Goal: Transaction & Acquisition: Purchase product/service

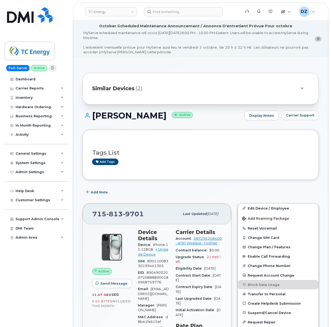
scroll to position [139, 0]
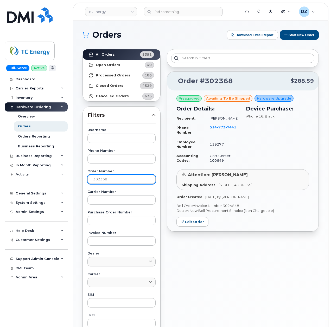
click at [107, 178] on input "302368" at bounding box center [121, 179] width 68 height 9
paste input "030"
type input "302030"
click at [112, 54] on strong "All Orders" at bounding box center [105, 55] width 19 height 4
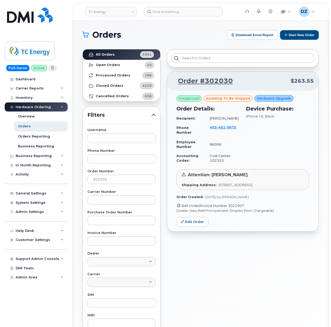
drag, startPoint x: 249, startPoint y: 210, endPoint x: 229, endPoint y: 212, distance: 20.1
click at [229, 208] on p "Bell Order/Invoice Number 3022907" at bounding box center [242, 205] width 133 height 5
copy link "3022907"
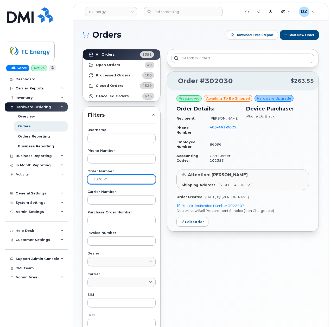
click at [100, 181] on input "302030" at bounding box center [121, 179] width 68 height 9
click at [302, 35] on button "Start New Order" at bounding box center [299, 35] width 39 height 10
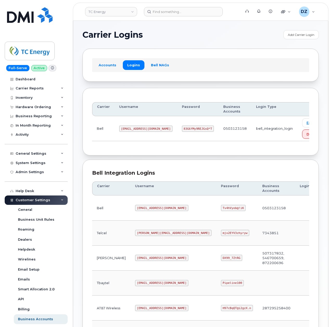
scroll to position [104, 0]
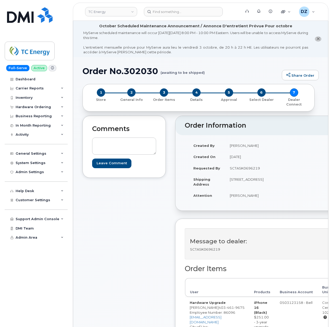
scroll to position [208, 0]
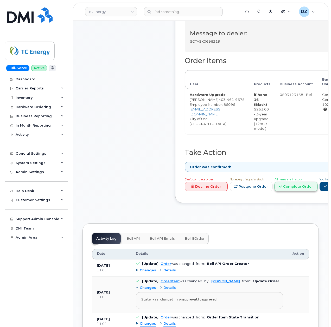
click at [313, 187] on link "Complete Order" at bounding box center [295, 187] width 43 height 10
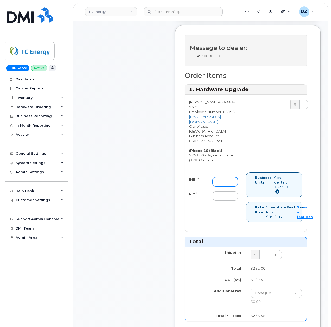
click at [223, 181] on input "IMEI *" at bounding box center [225, 181] width 25 height 9
paste input "351388899977460"
type input "351388899977460"
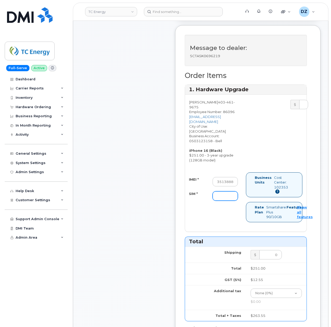
drag, startPoint x: 220, startPoint y: 196, endPoint x: 208, endPoint y: 191, distance: 13.2
click at [220, 196] on input "SIM *" at bounding box center [225, 195] width 25 height 9
paste input "89302610207733941089"
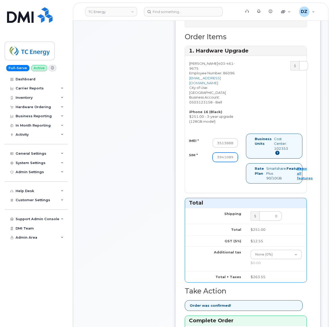
scroll to position [451, 0]
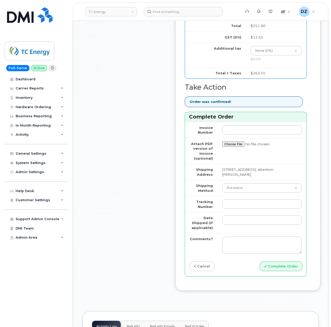
type input "89302610207733941089"
click at [234, 184] on select "Purolator UPS FedEx Canada Post Courier Other Drop Off Pick Up" at bounding box center [262, 187] width 80 height 9
select select "FedEx"
click at [222, 183] on select "Purolator UPS FedEx Canada Post Courier Other Drop Off Pick Up" at bounding box center [262, 187] width 80 height 9
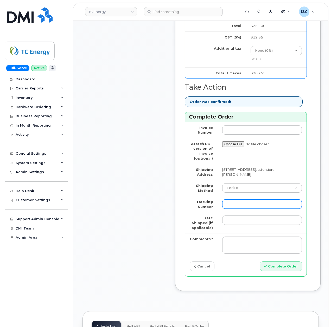
click at [249, 202] on input "Tracking Number" at bounding box center [262, 204] width 80 height 9
paste input "476423886277"
type input "476423886277"
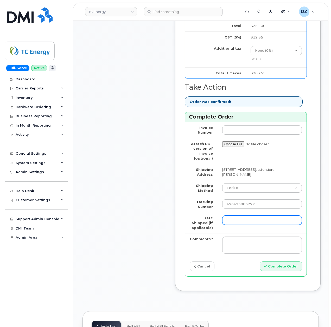
click at [231, 220] on input "Date Shipped (if applicable)" at bounding box center [262, 220] width 80 height 9
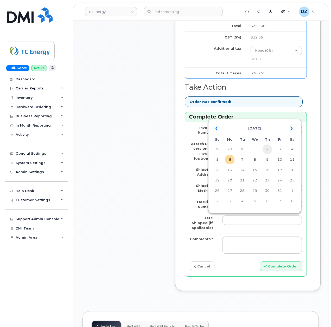
click at [269, 150] on td "2" at bounding box center [266, 149] width 9 height 9
type input "2025-10-02"
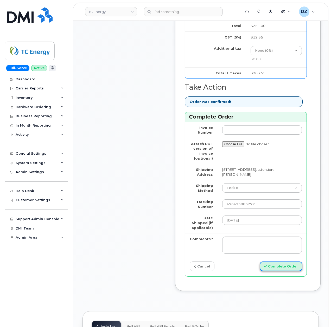
click at [288, 264] on button "Complete Order" at bounding box center [281, 267] width 43 height 10
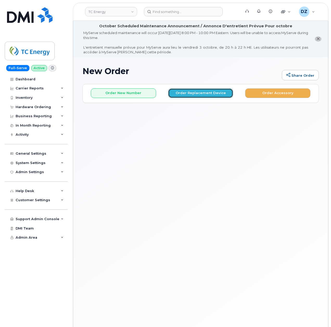
click at [184, 93] on button "Order Replacement Device" at bounding box center [200, 93] width 65 height 10
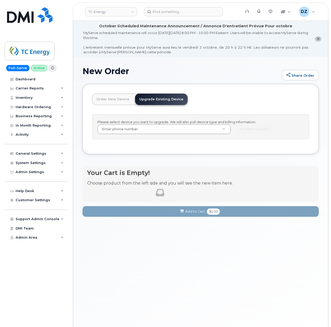
click at [105, 99] on link "Order New Device" at bounding box center [112, 99] width 41 height 11
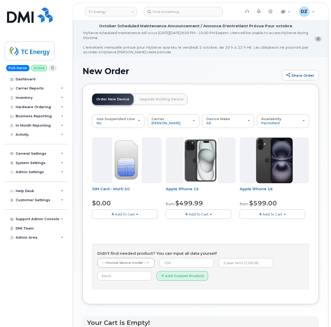
drag, startPoint x: 190, startPoint y: 81, endPoint x: 170, endPoint y: 66, distance: 25.3
click at [170, 67] on h1 "New Order" at bounding box center [180, 71] width 197 height 9
click at [185, 120] on div "Carrier Rogers Bell Verizon Wireless AT&T Wireless" at bounding box center [172, 121] width 43 height 8
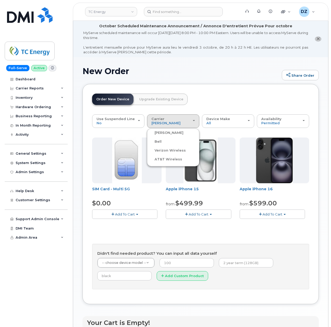
click at [168, 151] on label "Verizon Wireless" at bounding box center [166, 150] width 37 height 6
click at [0, 0] on input "Verizon Wireless" at bounding box center [0, 0] width 0 height 0
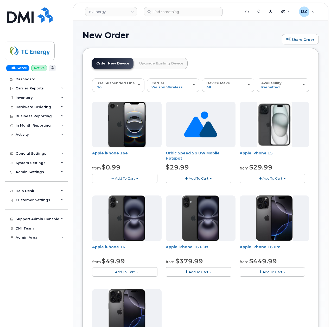
scroll to position [104, 0]
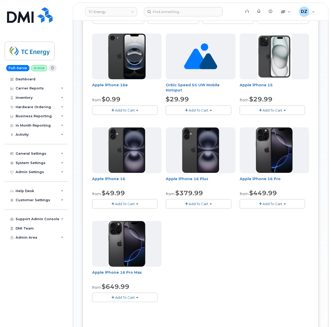
click at [133, 207] on button "Add To Cart" at bounding box center [124, 203] width 65 height 9
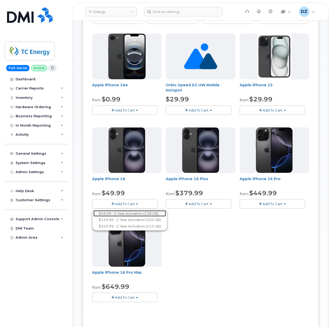
click at [137, 214] on link "$49.99 - 2 Year Activation (128 GB)" at bounding box center [129, 213] width 73 height 7
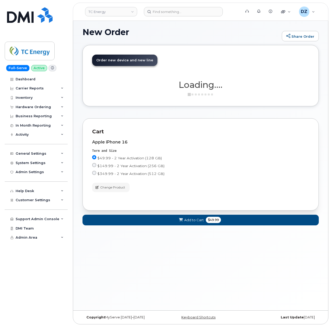
scroll to position [39, 0]
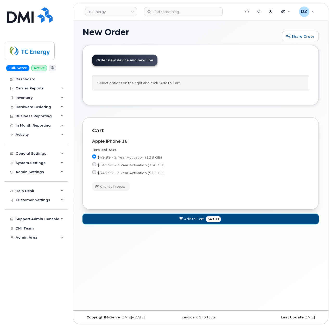
click at [210, 222] on span "$49.99" at bounding box center [213, 219] width 15 height 6
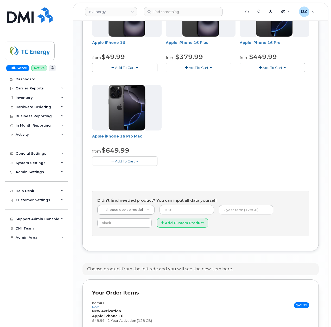
scroll to position [312, 0]
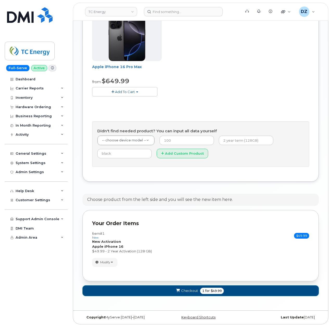
click at [202, 290] on span "1" at bounding box center [203, 291] width 2 height 5
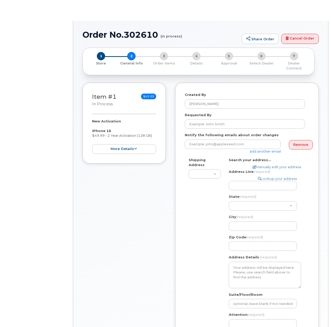
select select
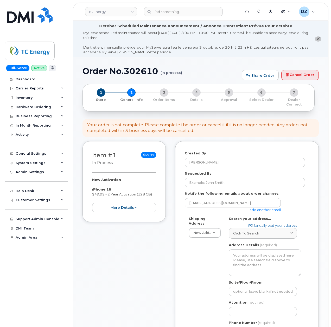
drag, startPoint x: 200, startPoint y: 281, endPoint x: 148, endPoint y: 265, distance: 54.4
click at [147, 265] on div "Item #1 in process $49.99 New Activation iPhone 16 $49.99 - 2 Year Activation (…" at bounding box center [123, 284] width 83 height 286
click at [236, 178] on input "Requested By" at bounding box center [245, 182] width 120 height 9
paste input "SCTASK0695222"
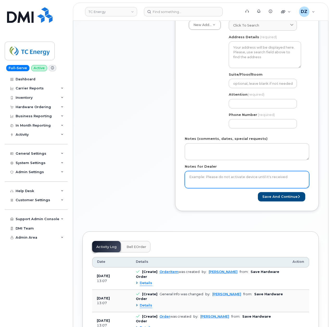
type input "SCTASK0695222"
click at [227, 178] on textarea "Notes for Dealer" at bounding box center [247, 179] width 124 height 17
paste textarea "SCTASK0695222"
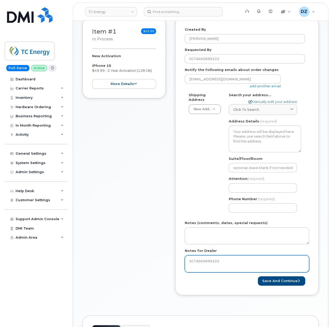
scroll to position [35, 0]
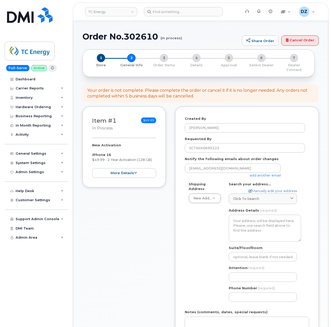
type textarea "SCTASK0695222"
click at [263, 173] on link "add another email" at bounding box center [264, 175] width 31 height 4
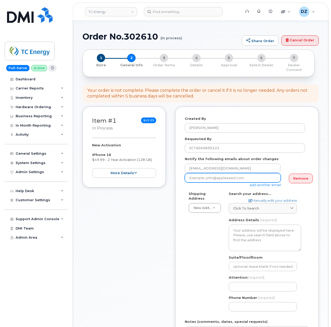
click at [202, 176] on input "email" at bounding box center [233, 177] width 96 height 9
paste input "[EMAIL_ADDRESS][DOMAIN_NAME]"
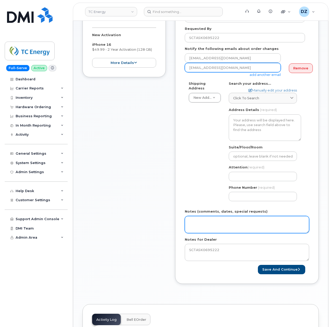
scroll to position [173, 0]
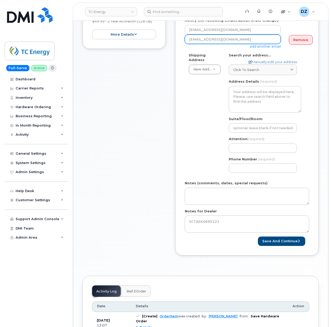
type input "[EMAIL_ADDRESS][DOMAIN_NAME]"
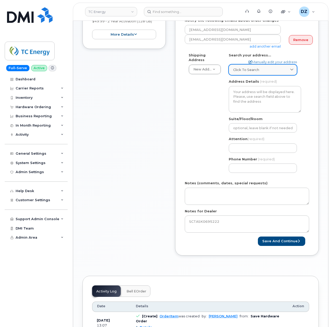
click at [250, 67] on span "Click to search" at bounding box center [246, 69] width 26 height 5
paste input "1941 Sawdust Road Spring, TX 77380"
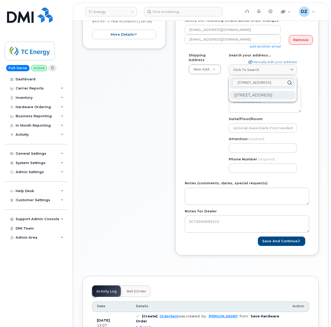
type input "1941 Sawdust Road Spring, TX 77380"
click at [242, 96] on div "1941 Sawdust Rd Spring TX 77380-2139" at bounding box center [263, 95] width 66 height 9
select select
type textarea "1941 Sawdust Rd SPRING TX 77380-2139 UNITED STATES"
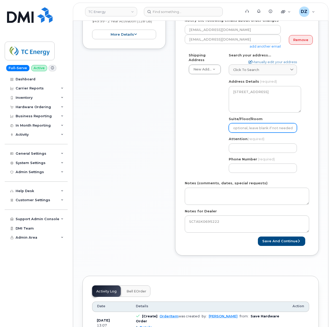
click at [243, 125] on input "Suite/Floor/Room" at bounding box center [263, 127] width 68 height 9
paste input "Unit#145"
select select
type input "Unit#145"
drag, startPoint x: 242, startPoint y: 124, endPoint x: 249, endPoint y: 128, distance: 7.9
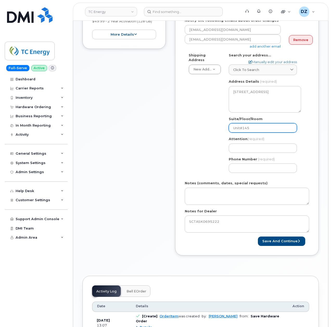
click at [242, 124] on input "Unit#145" at bounding box center [263, 127] width 68 height 9
select select
type input "Unit #145"
click at [269, 144] on input "Attention (required)" at bounding box center [263, 148] width 68 height 9
paste input "[PERSON_NAME]"
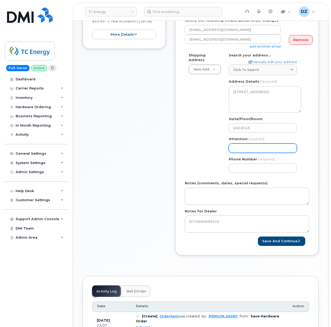
type input "[PERSON_NAME]"
select select
type input "[PERSON_NAME]"
click at [246, 164] on input "Phone Number" at bounding box center [263, 168] width 68 height 9
type input "513354115"
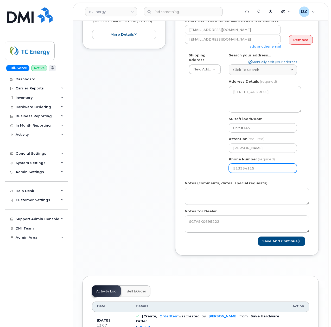
select select
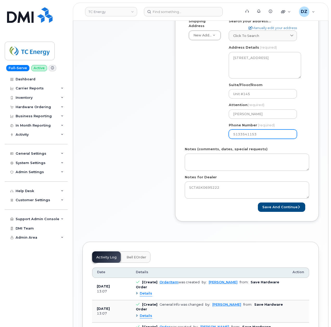
scroll to position [208, 0]
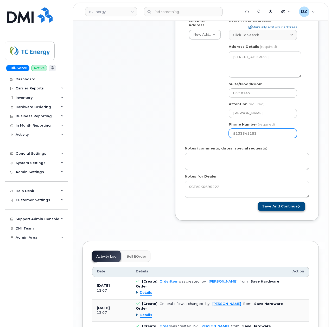
type input "5133541153"
click at [286, 203] on button "Save and Continue" at bounding box center [281, 207] width 47 height 10
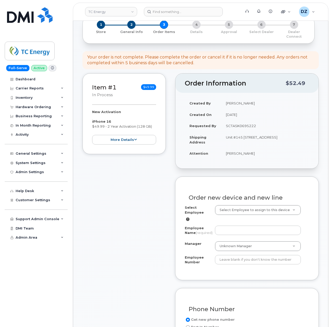
scroll to position [208, 0]
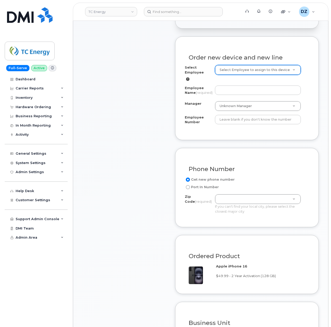
paste input "204812"
type input "204812"
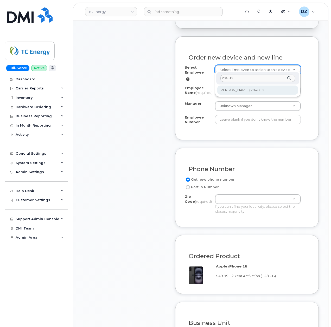
type input "204812"
type input "2009490"
type input "[PERSON_NAME]"
type input "204812"
type input "[STREET_ADDRESS][PERSON_NAME]"
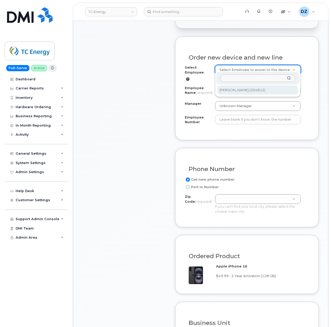
type input "100547"
select select "1368796"
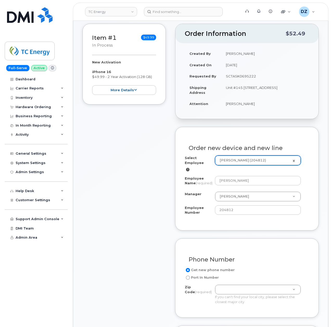
scroll to position [104, 0]
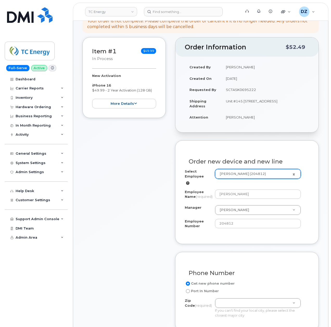
click at [232, 102] on td "Unit #145 [STREET_ADDRESS]" at bounding box center [265, 103] width 88 height 16
copy td "77380"
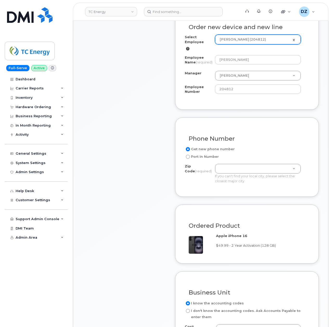
scroll to position [277, 0]
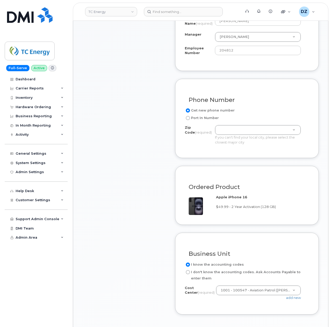
paste input "77380"
type input "77380"
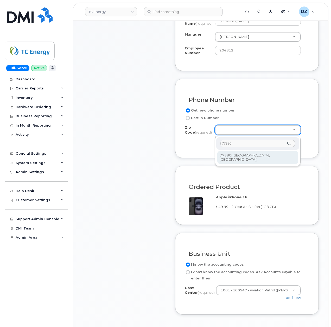
type input "77380"
type input "77380 (Spring, TX)"
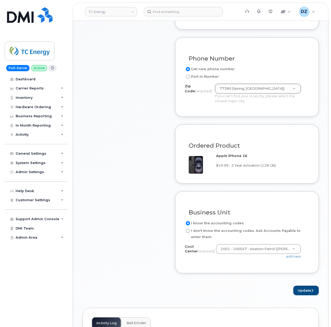
scroll to position [381, 0]
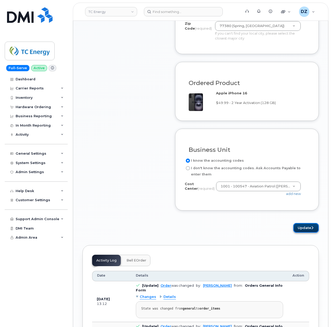
click at [307, 230] on button "Update" at bounding box center [305, 228] width 25 height 10
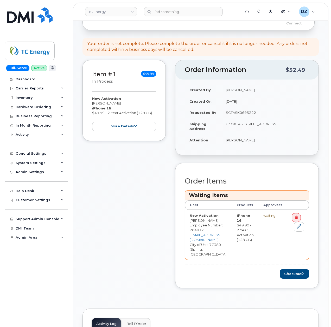
scroll to position [208, 0]
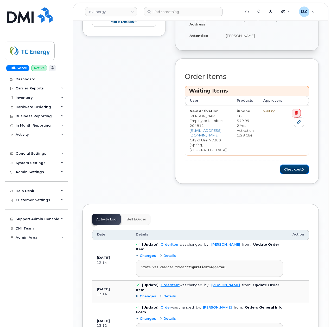
drag, startPoint x: 308, startPoint y: 151, endPoint x: 92, endPoint y: 146, distance: 216.5
click at [308, 165] on button "Checkout" at bounding box center [294, 170] width 29 height 10
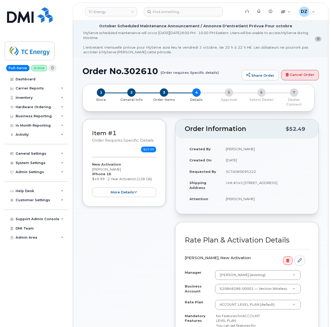
click at [121, 231] on div "Item #1 Order requires Specific details $49.99 New Activation [PERSON_NAME] iPh…" at bounding box center [123, 251] width 83 height 264
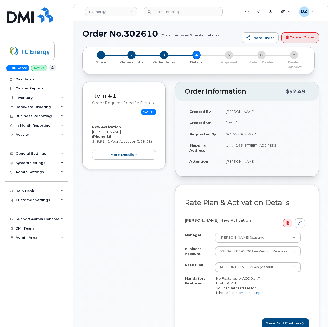
scroll to position [104, 0]
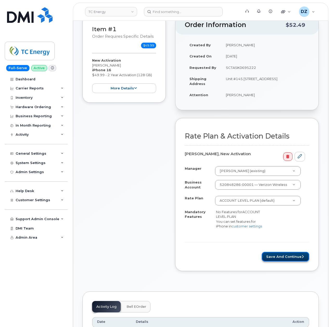
click at [291, 259] on button "Save and Continue" at bounding box center [285, 257] width 47 height 10
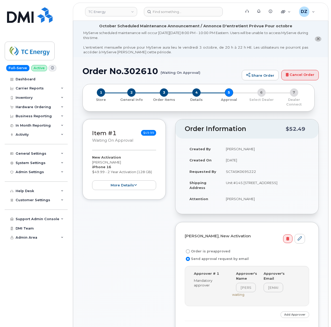
click at [217, 250] on label "Order is preapproved" at bounding box center [208, 251] width 46 height 6
click at [190, 250] on input "Order is preapproved" at bounding box center [188, 251] width 4 height 4
radio input "true"
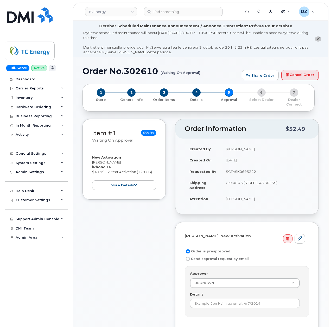
click at [241, 168] on td "SCTASK0695222" at bounding box center [265, 171] width 88 height 11
copy td "SCTASK0695222"
click at [229, 301] on input "Details" at bounding box center [245, 303] width 110 height 9
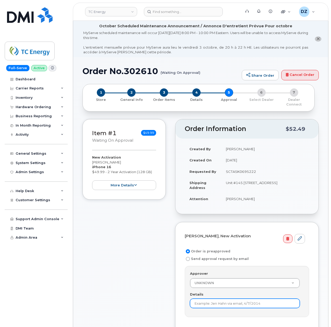
click at [229, 301] on input "Details" at bounding box center [245, 303] width 110 height 9
paste input "SCTASK0695222"
type input "SCTASK0695222"
click at [162, 285] on div "Item #1 Waiting On Approval $49.99 New Activation Reno Mathews iPhone 16 $49.99…" at bounding box center [123, 236] width 83 height 235
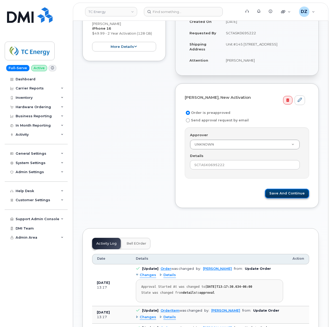
click at [296, 192] on button "Save and Continue" at bounding box center [287, 194] width 44 height 10
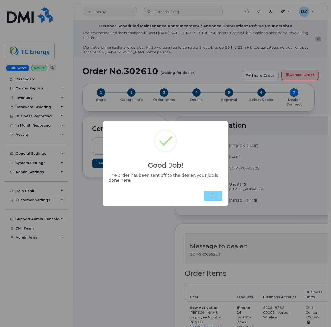
click at [216, 194] on button "OK" at bounding box center [213, 196] width 18 height 10
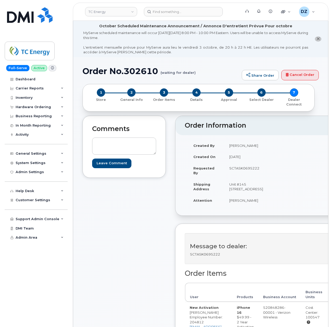
click at [99, 71] on h1 "Order No.302610 (waiting for dealer)" at bounding box center [160, 71] width 157 height 9
drag, startPoint x: 99, startPoint y: 71, endPoint x: 135, endPoint y: 69, distance: 35.5
click at [101, 71] on h1 "Order No.302610 (waiting for dealer)" at bounding box center [160, 71] width 157 height 9
click at [135, 69] on h1 "Order No.302610 (waiting for dealer)" at bounding box center [160, 71] width 157 height 9
copy h1 "Order No.302610"
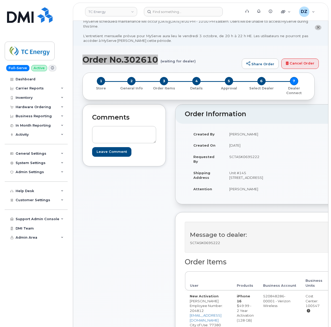
scroll to position [173, 0]
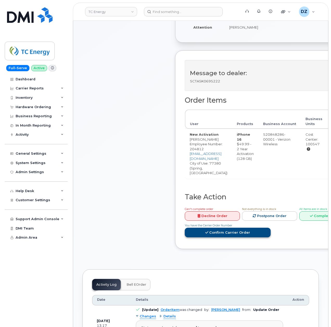
click at [248, 228] on link "Confirm Carrier Order" at bounding box center [228, 233] width 86 height 10
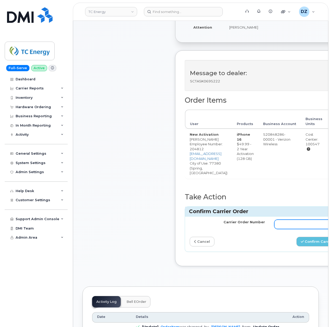
click at [285, 220] on input "Carrier Order Number" at bounding box center [311, 224] width 75 height 9
paste input "MB3000599308506"
type input "MB3000599308506"
click at [317, 237] on button "Confirm Carrier Order" at bounding box center [323, 242] width 54 height 10
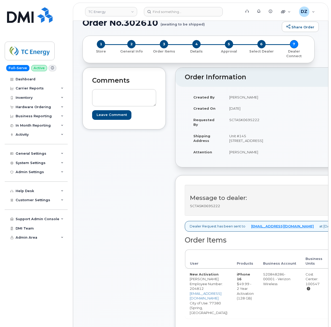
scroll to position [139, 0]
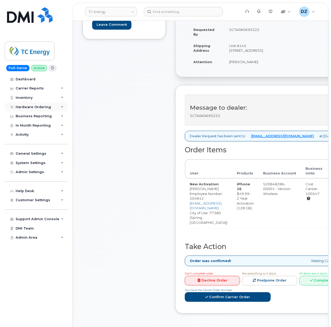
click at [41, 108] on div "Hardware Ordering" at bounding box center [33, 107] width 35 height 4
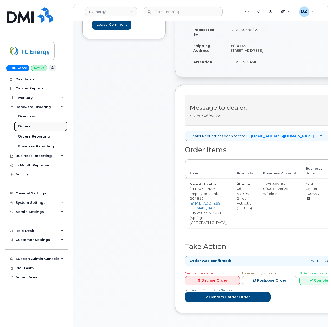
click at [36, 126] on link "Orders" at bounding box center [41, 126] width 54 height 10
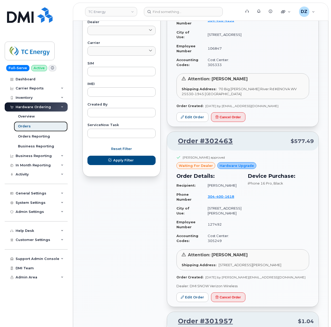
scroll to position [312, 0]
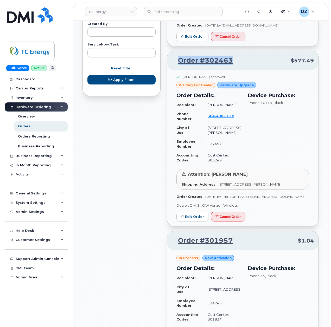
drag, startPoint x: 235, startPoint y: 63, endPoint x: 178, endPoint y: 70, distance: 57.2
click at [178, 70] on div "Order #302463 $577.49" at bounding box center [242, 60] width 151 height 19
copy link "Order #302463"
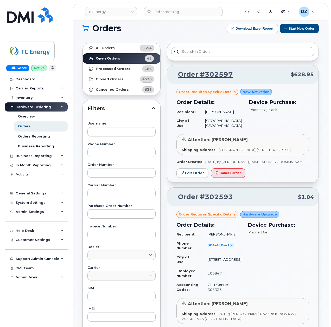
scroll to position [0, 0]
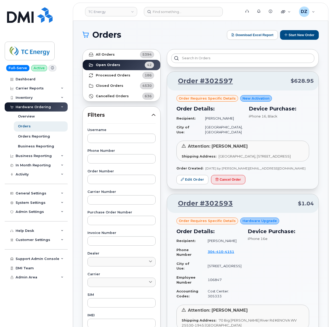
click at [176, 37] on h1 "Orders" at bounding box center [153, 35] width 142 height 8
